Goal: Find contact information: Find contact information

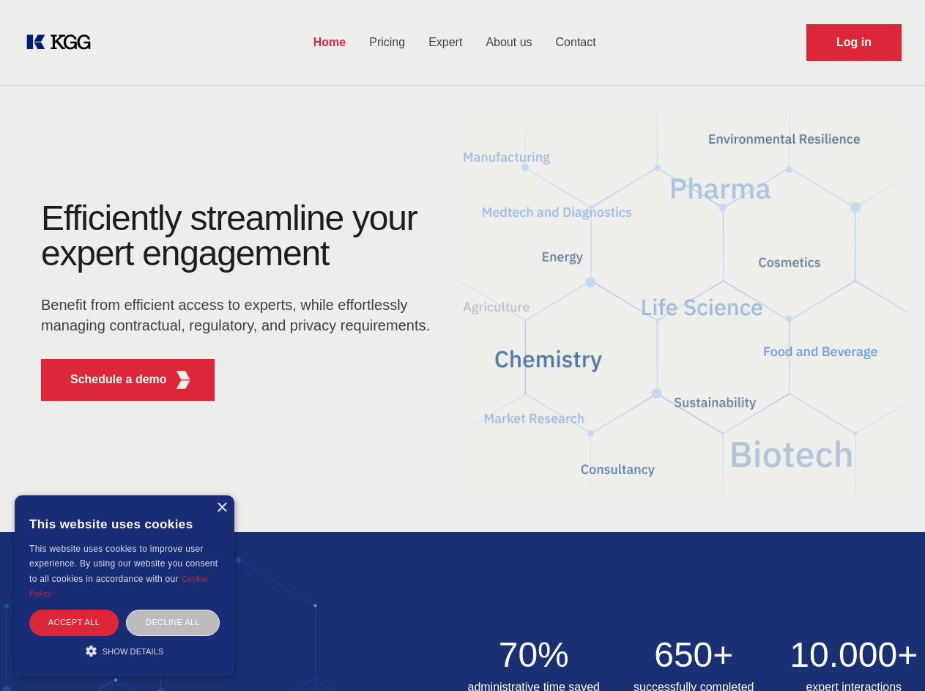
click at [462, 345] on div "Efficiently streamline your expert engagement Benefit from efficient access to …" at bounding box center [240, 307] width 445 height 212
click at [110, 380] on p "Schedule a demo" at bounding box center [118, 380] width 97 height 18
click at [221, 508] on div "× This website uses cookies This website uses cookies to improve user experienc…" at bounding box center [125, 585] width 220 height 181
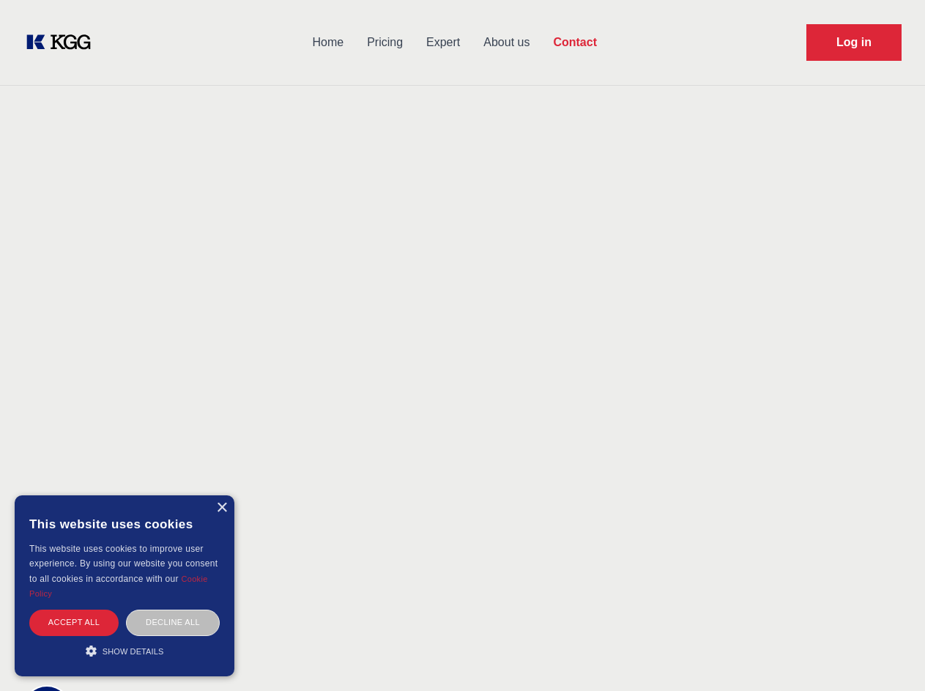
click at [74, 622] on div "Accept all" at bounding box center [73, 623] width 89 height 26
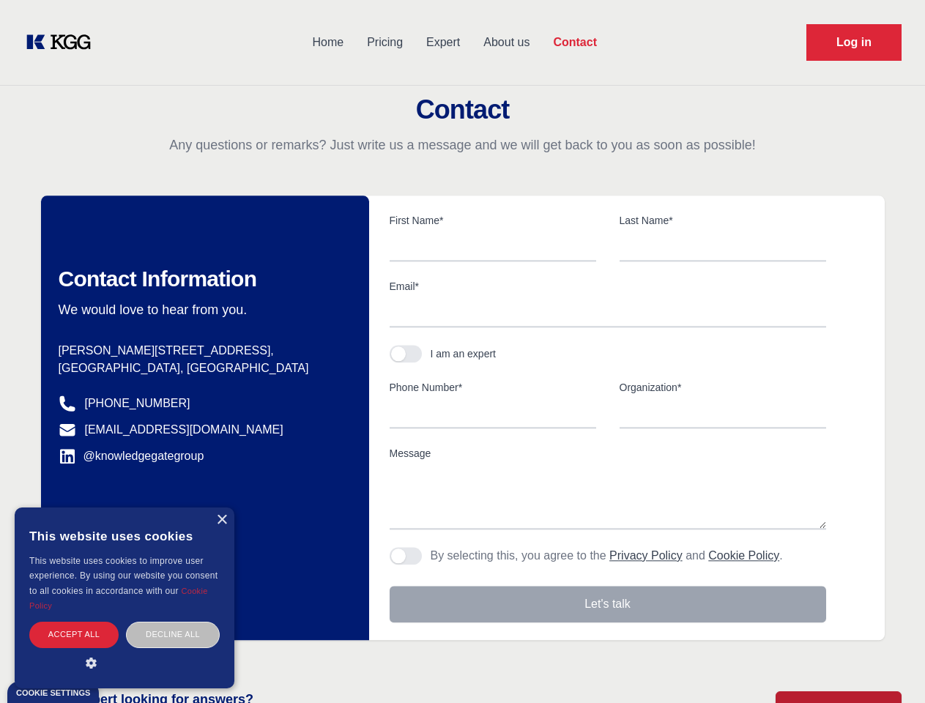
click at [173, 622] on div "Decline all" at bounding box center [173, 635] width 94 height 26
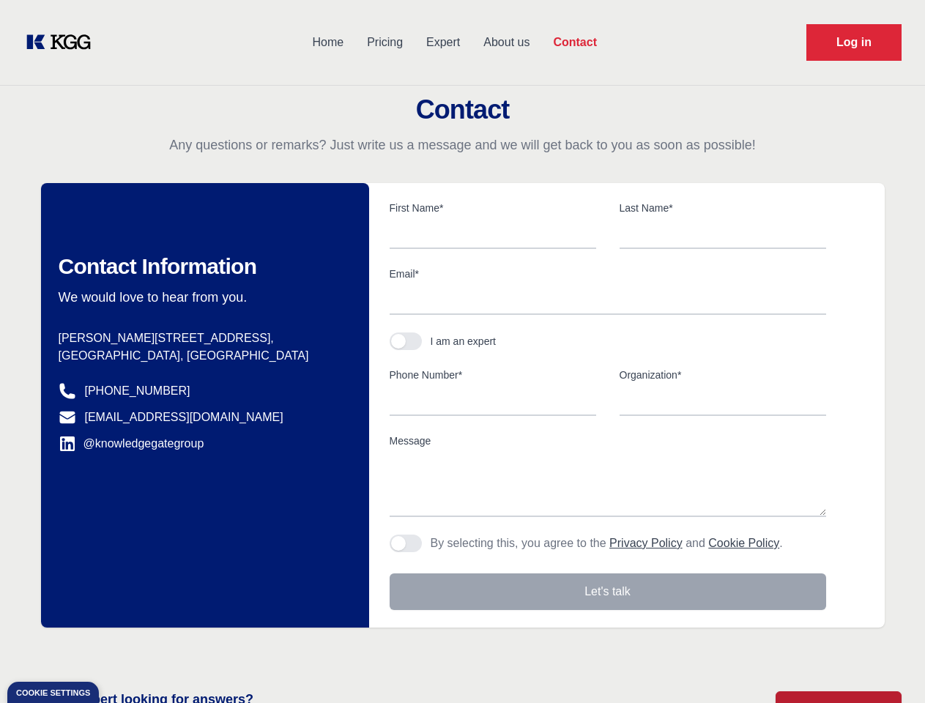
click at [125, 651] on main "Contact Any questions or remarks? Just write us a message and we will get back …" at bounding box center [462, 381] width 925 height 763
